Goal: Task Accomplishment & Management: Use online tool/utility

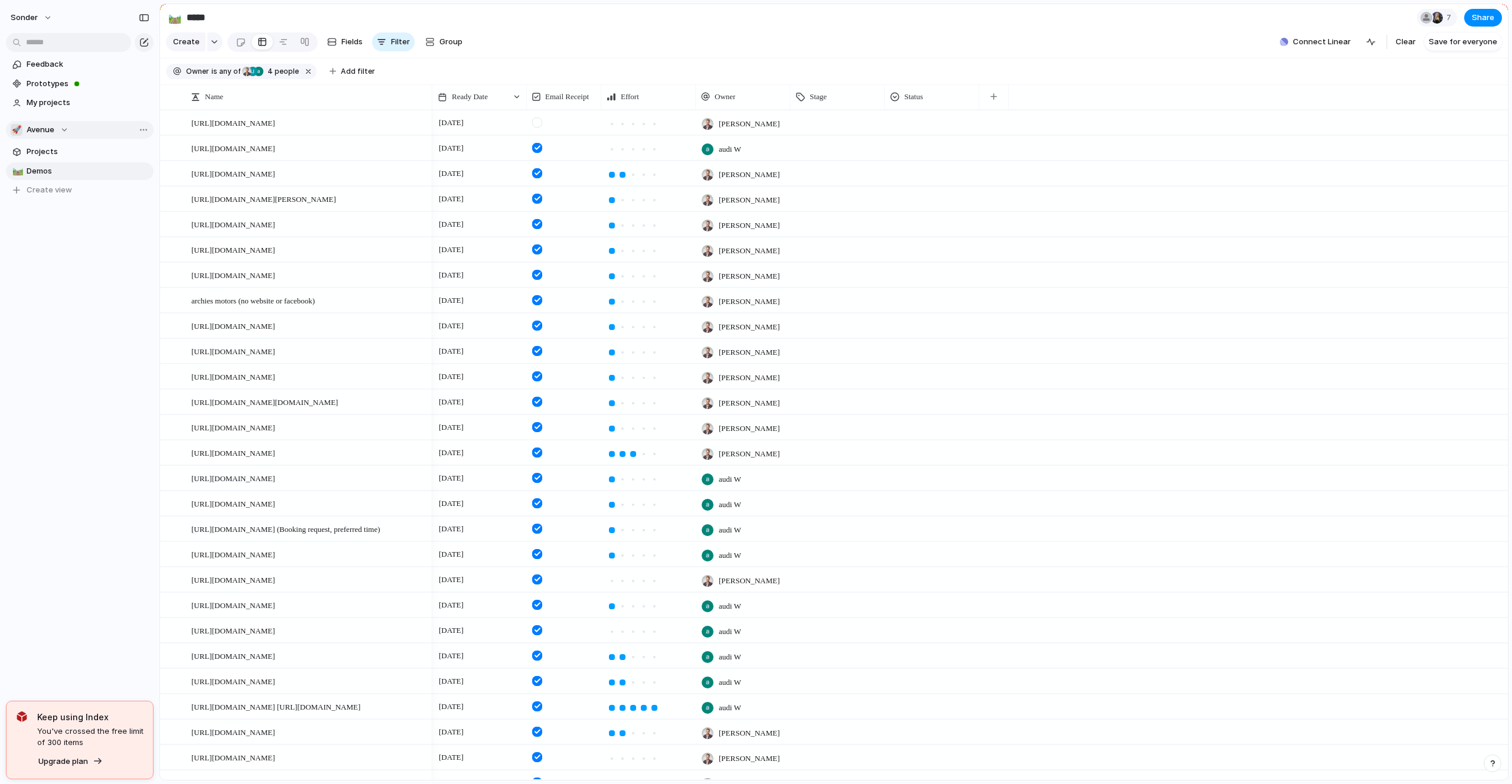
click at [53, 124] on div "🚀 Avenue" at bounding box center [39, 130] width 58 height 12
click at [63, 226] on div "🥶 Audi's Board" at bounding box center [50, 232] width 66 height 14
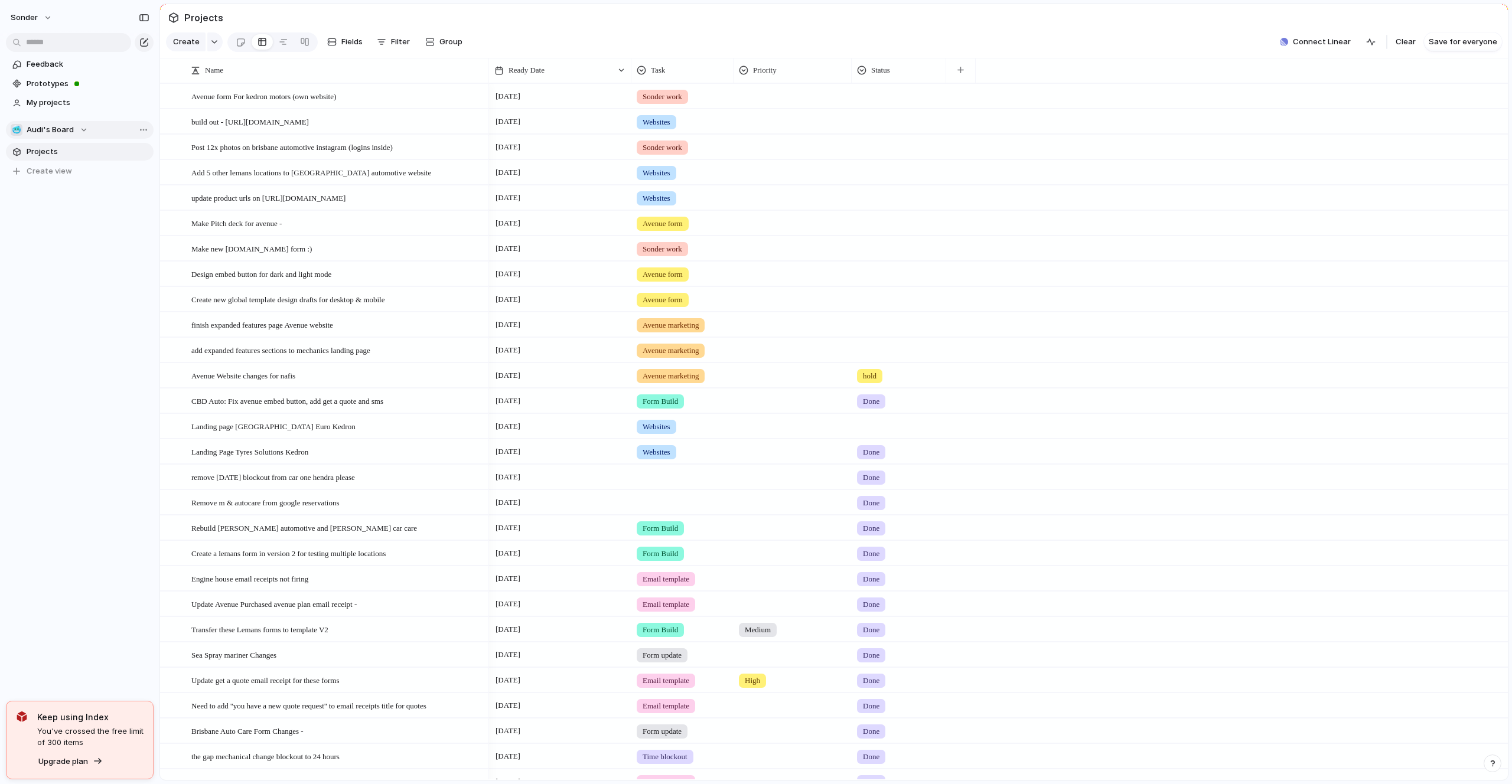
click at [68, 129] on span "Audi's Board" at bounding box center [50, 130] width 48 height 12
click at [519, 25] on div "Recent 👑 [PERSON_NAME]'s Board 💅 [PERSON_NAME] 🛠️ Form Builds Teams 🥶 Audi's Bo…" at bounding box center [756, 392] width 1512 height 784
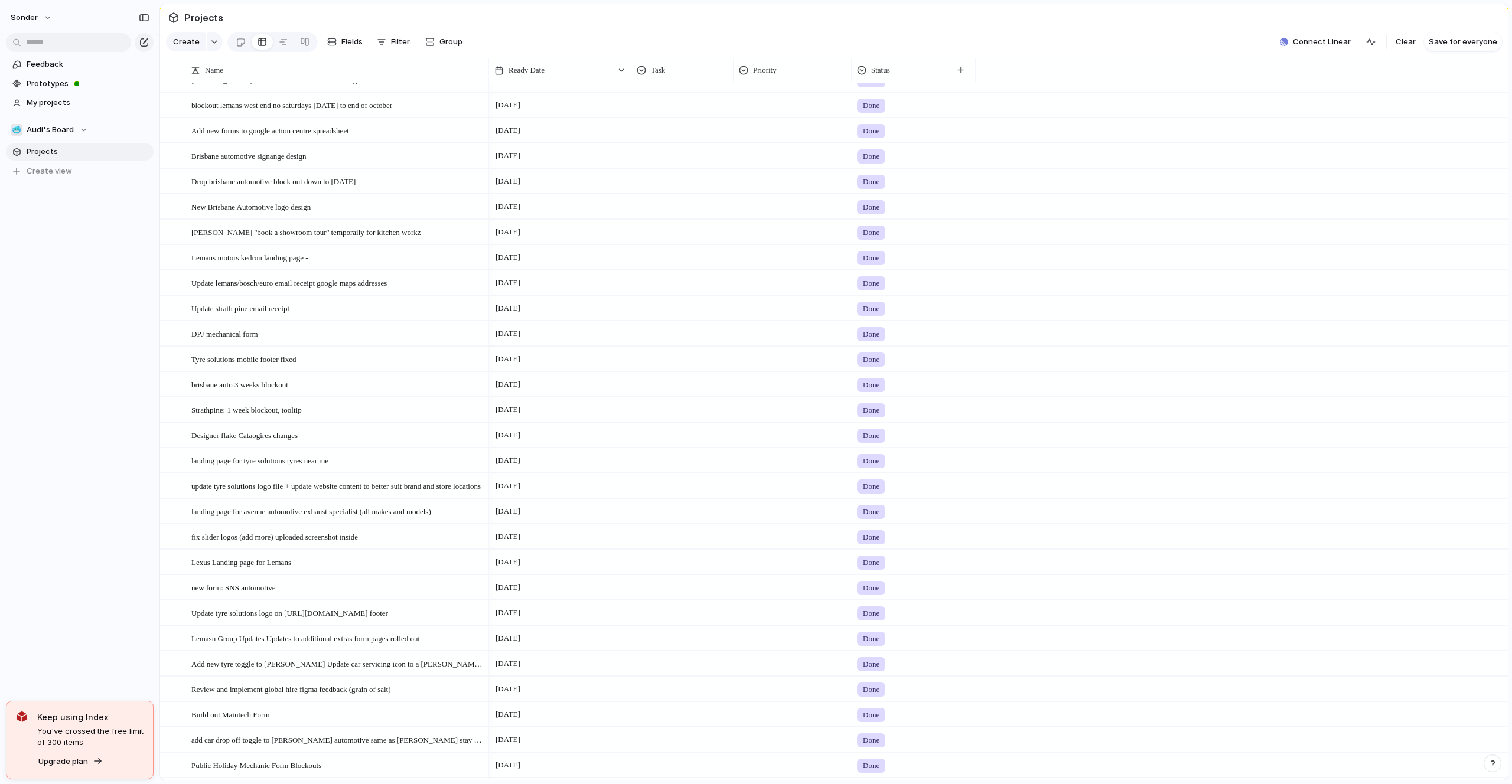
scroll to position [3341, 0]
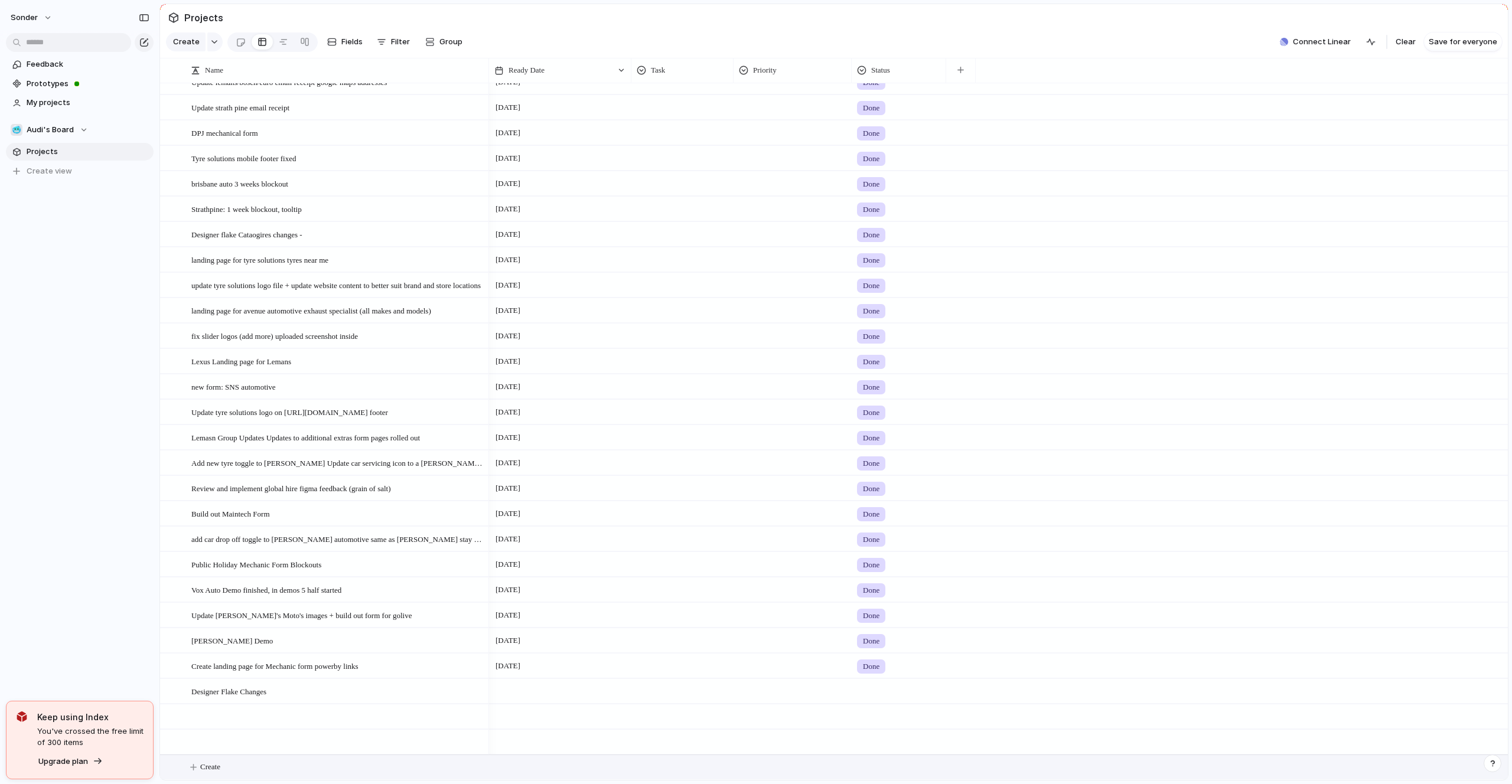
click at [233, 765] on button "Create" at bounding box center [849, 767] width 1354 height 24
type textarea "**********"
click at [301, 763] on span "Always There Automotive Lemans Reference Demo" at bounding box center [272, 767] width 161 height 13
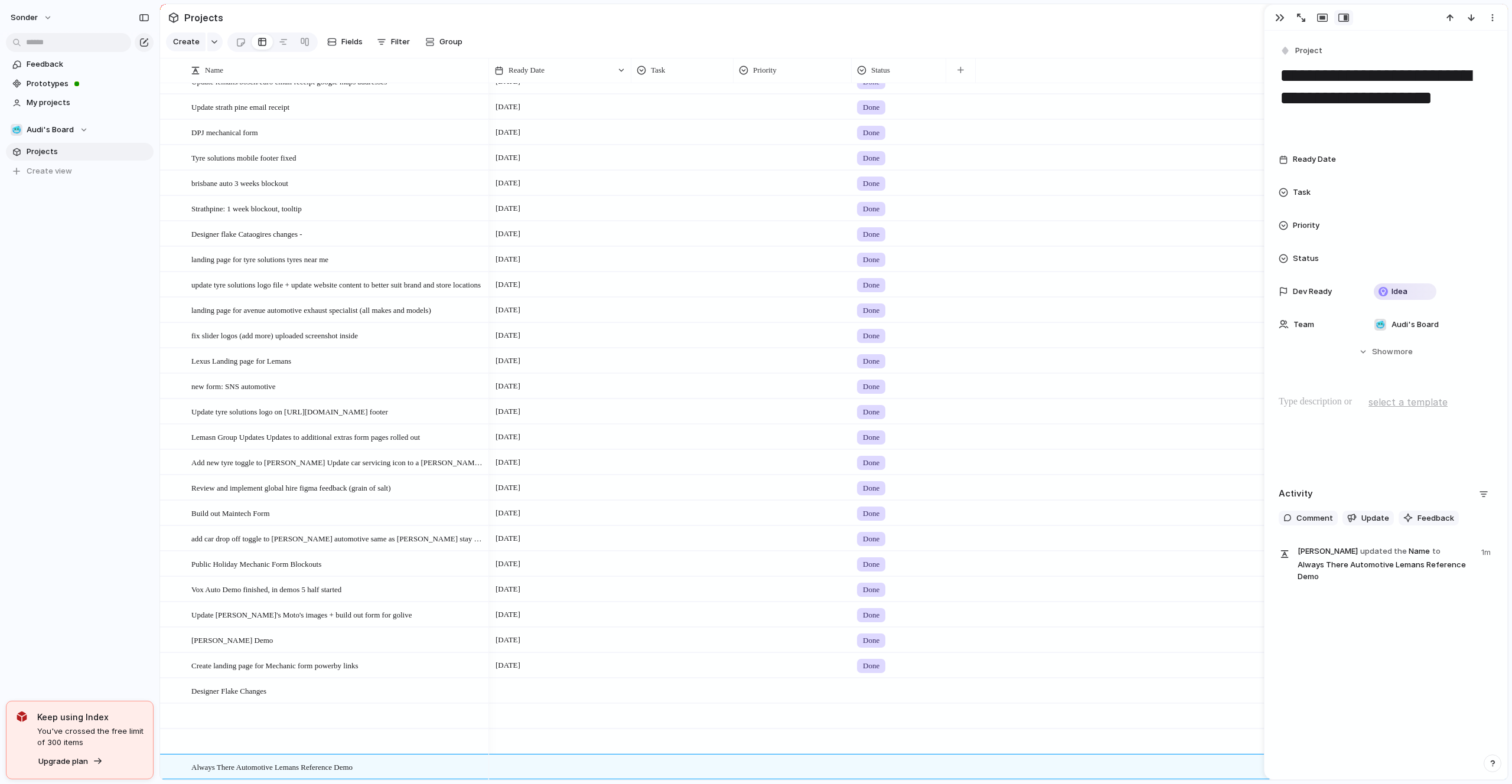
click at [1328, 394] on div "select a template" at bounding box center [1386, 402] width 214 height 17
click at [1319, 398] on p at bounding box center [1386, 402] width 214 height 14
click at [1399, 192] on div at bounding box center [1429, 192] width 118 height 13
click at [1349, 229] on div "Form Build Time blockout Form update Email template Avenue form Avenue marketin…" at bounding box center [756, 392] width 1512 height 784
click at [1390, 228] on div at bounding box center [1429, 226] width 118 height 13
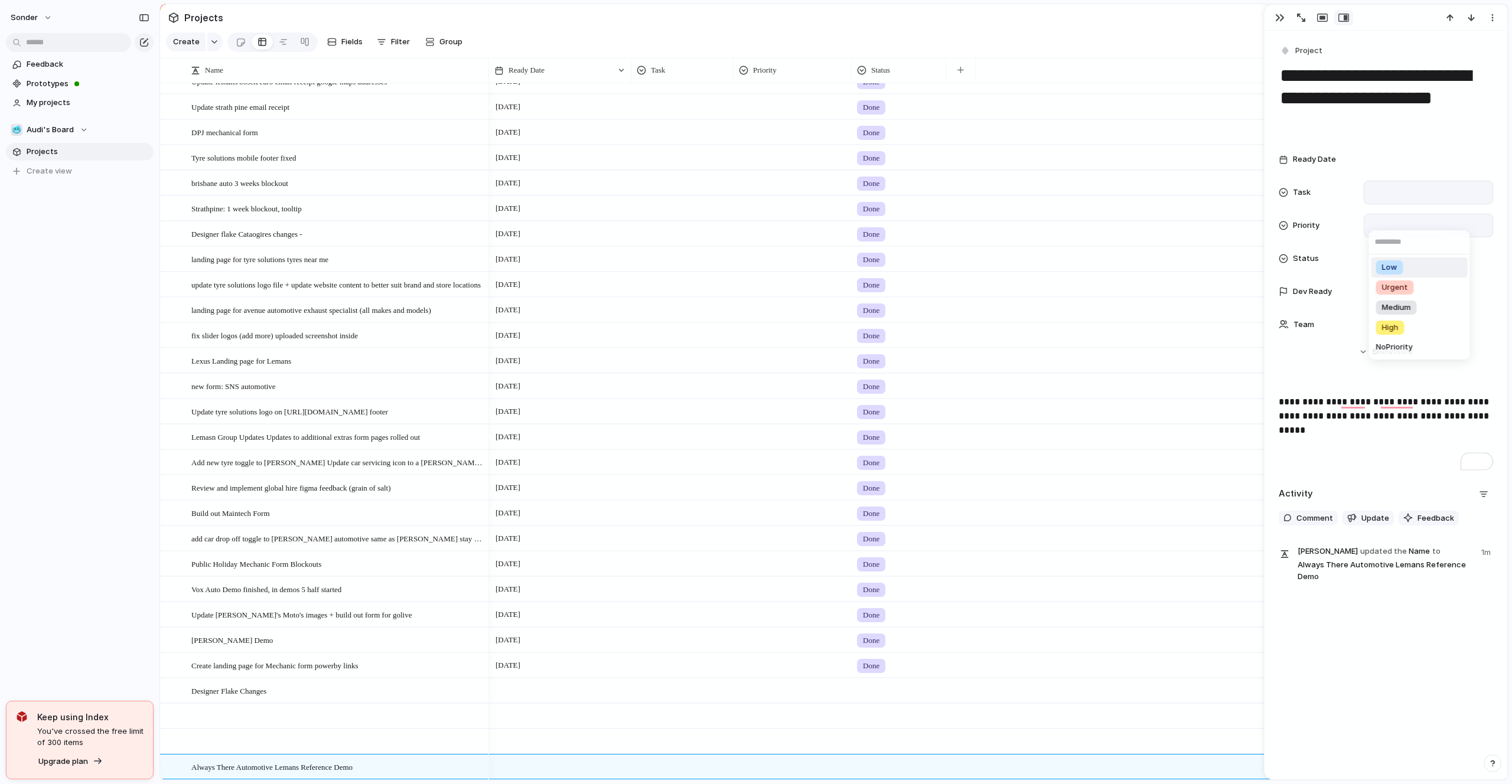
click at [1390, 227] on div "Low Urgent Medium High No Priority" at bounding box center [756, 392] width 1512 height 784
click at [1387, 163] on div at bounding box center [1429, 160] width 118 height 13
click at [1428, 305] on button "16" at bounding box center [1435, 306] width 22 height 22
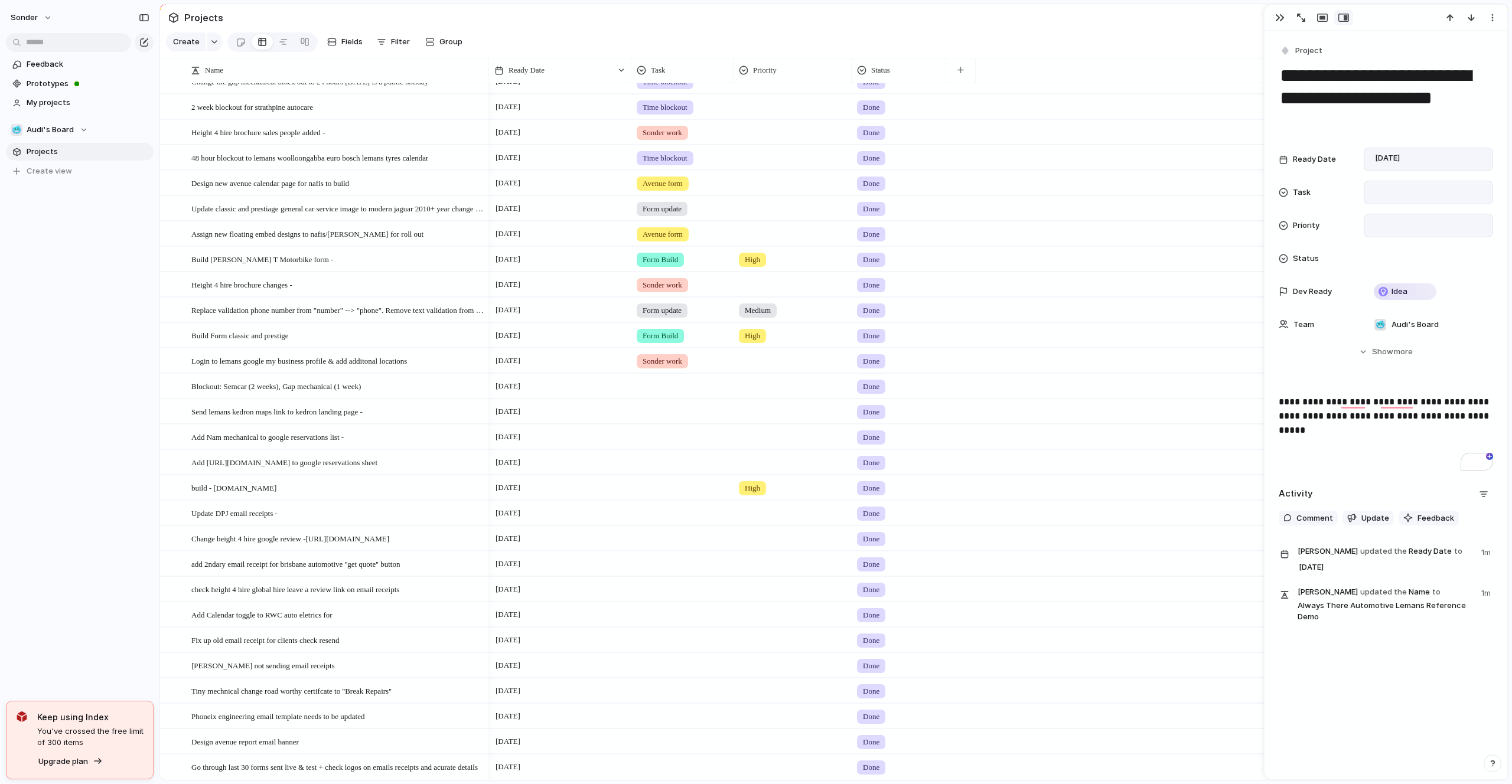
scroll to position [297, 0]
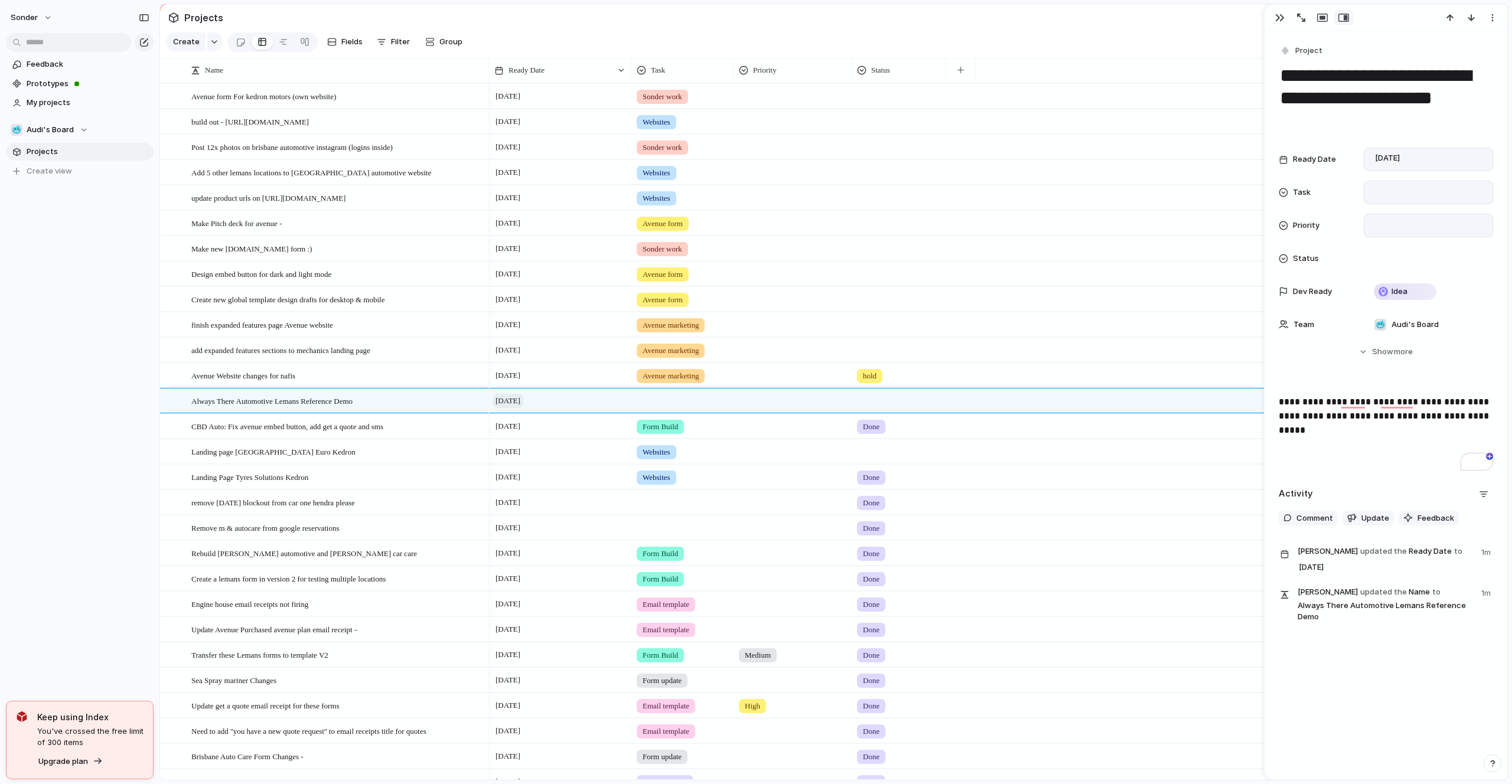
click at [508, 406] on span "[DATE]" at bounding box center [508, 401] width 31 height 14
click at [593, 559] on button "15" at bounding box center [587, 554] width 23 height 23
